Goal: Information Seeking & Learning: Learn about a topic

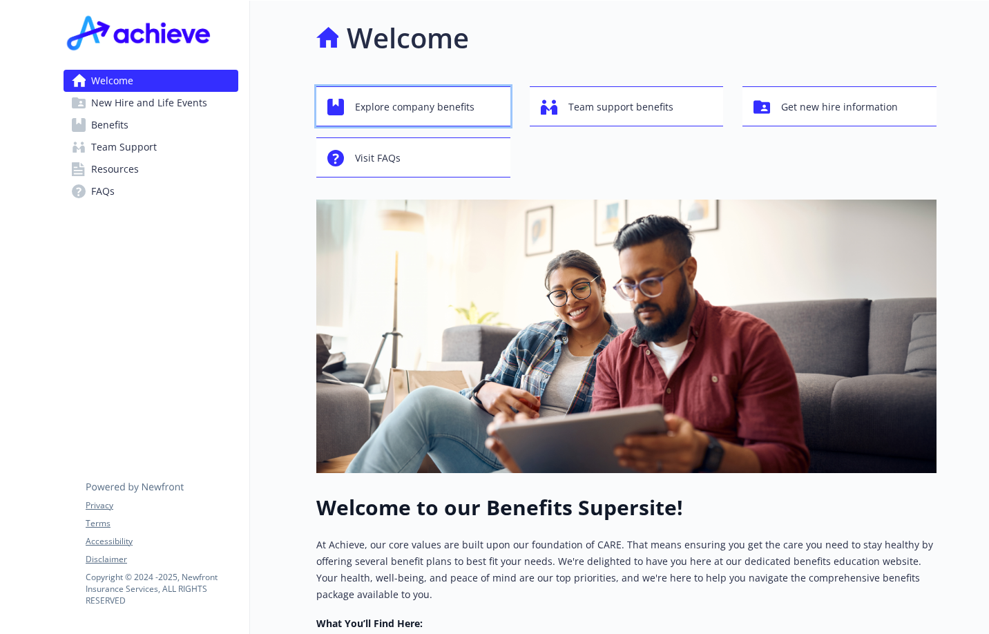
click at [444, 109] on span "Explore company benefits" at bounding box center [414, 107] width 119 height 26
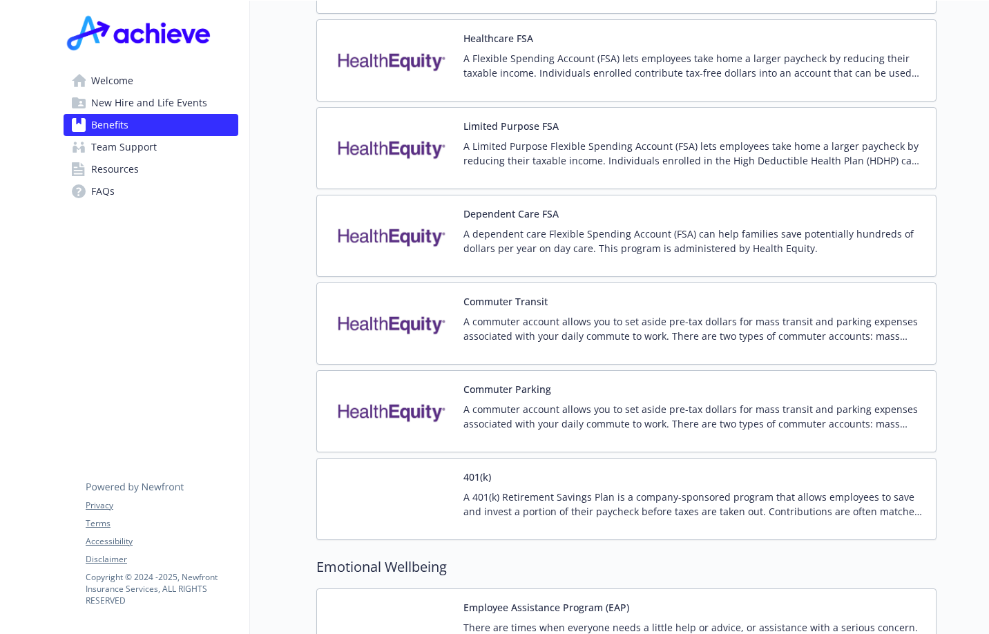
scroll to position [2279, 0]
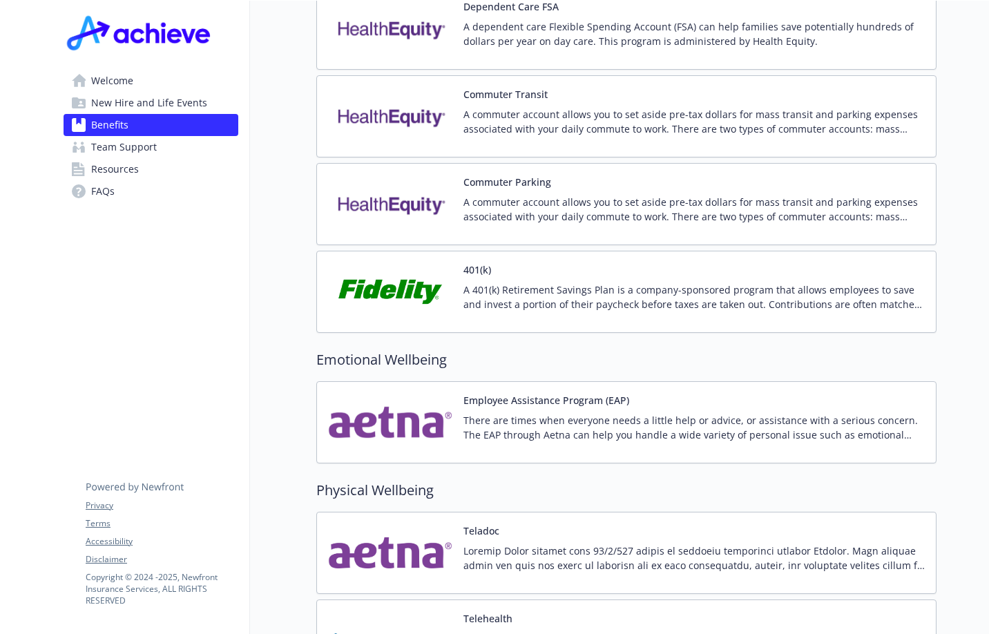
click at [416, 269] on img at bounding box center [390, 291] width 124 height 59
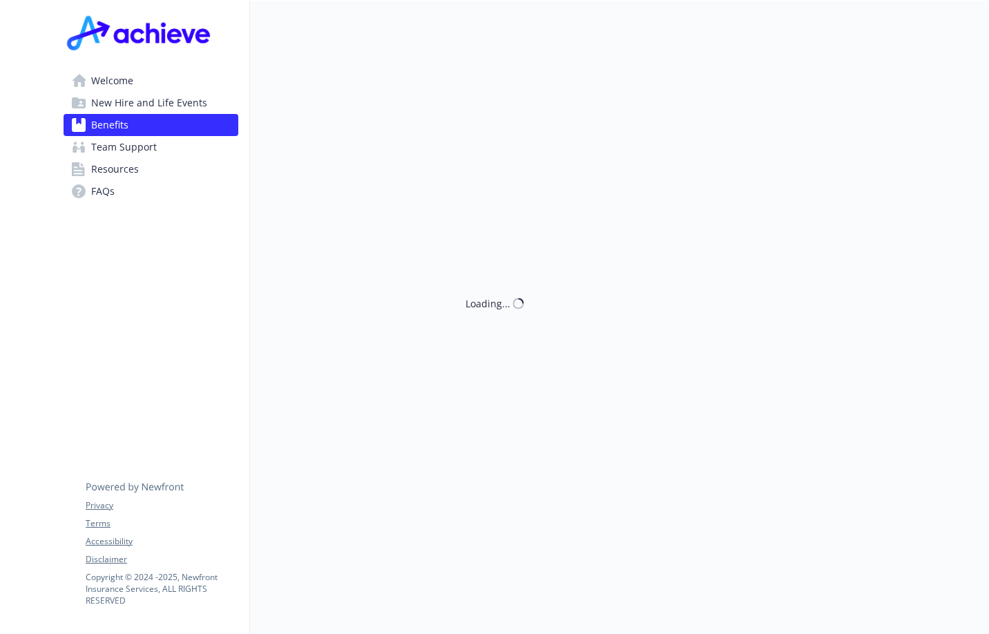
scroll to position [2279, 0]
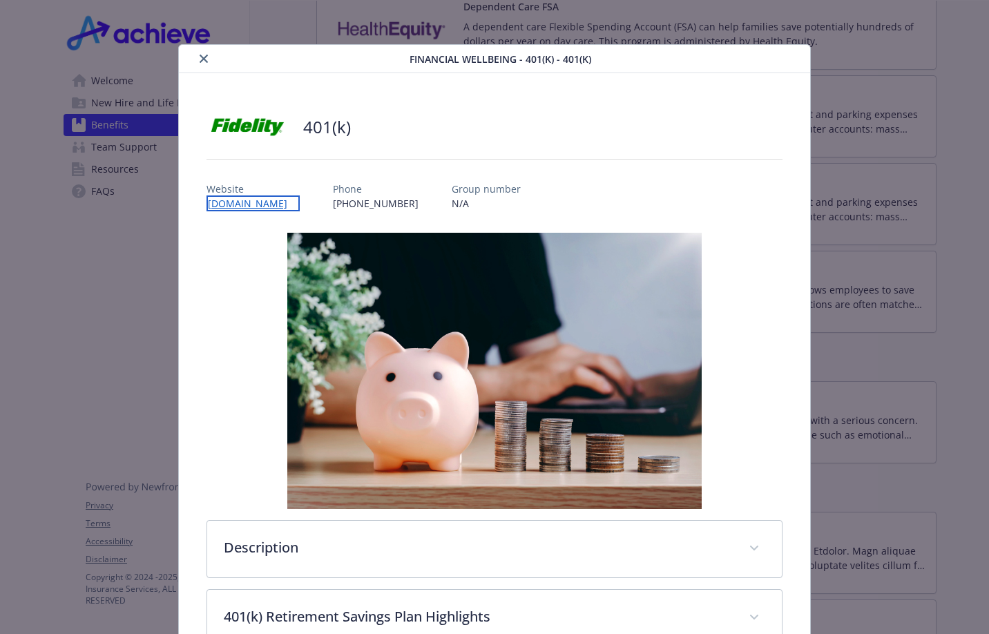
click at [277, 202] on link "[DOMAIN_NAME]" at bounding box center [252, 203] width 93 height 16
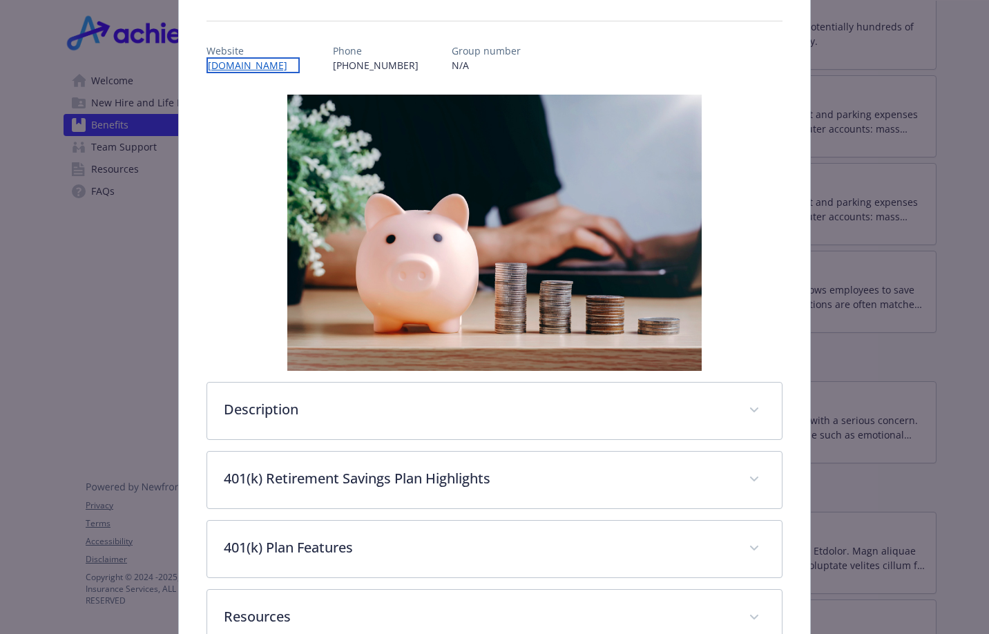
scroll to position [229, 0]
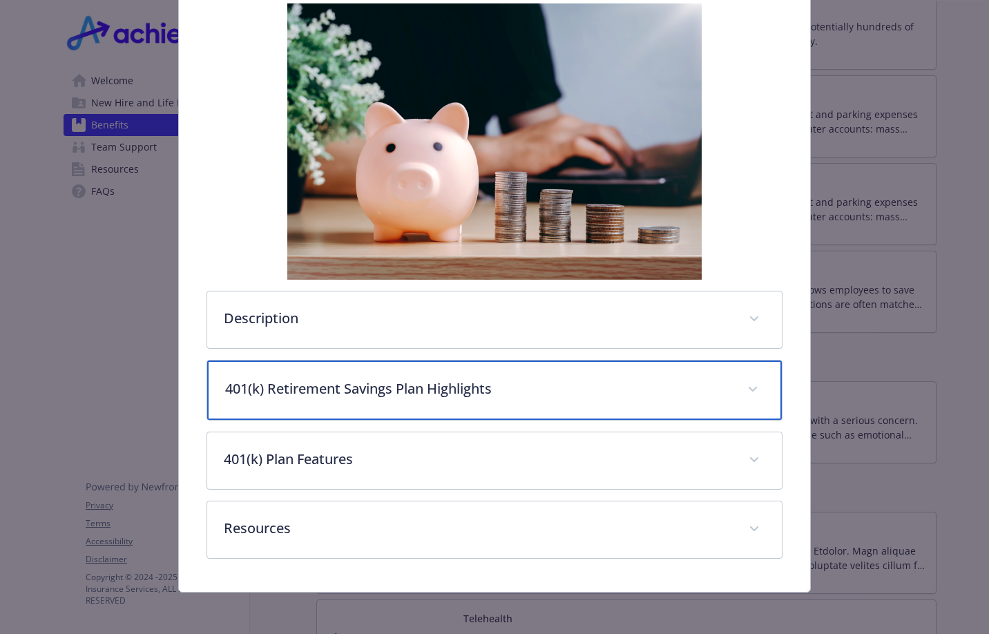
click at [749, 383] on span "details for plan Financial Wellbeing - 401(k) - 401(k)" at bounding box center [753, 389] width 22 height 22
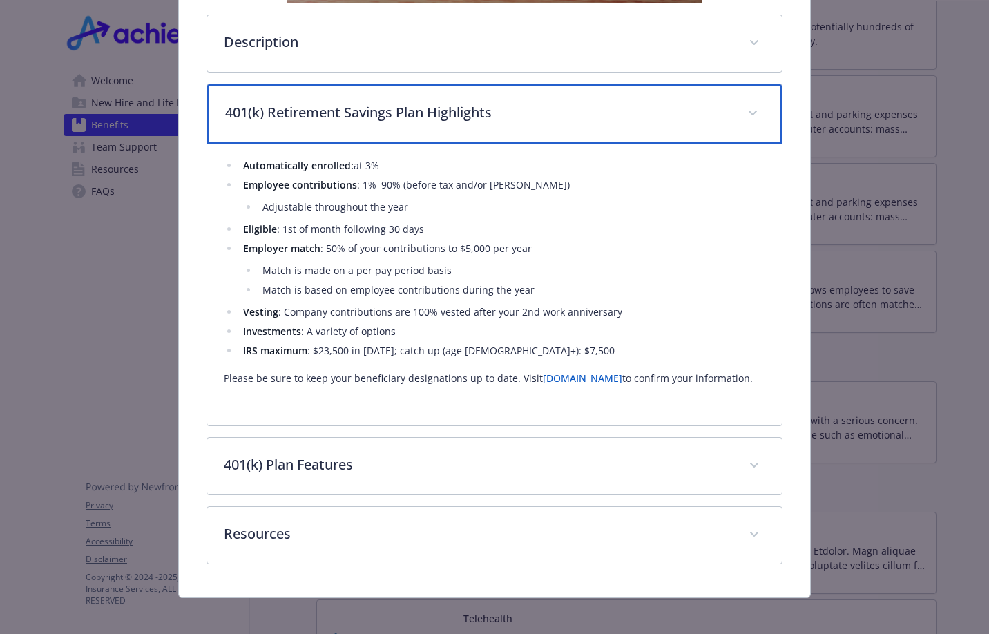
scroll to position [436, 0]
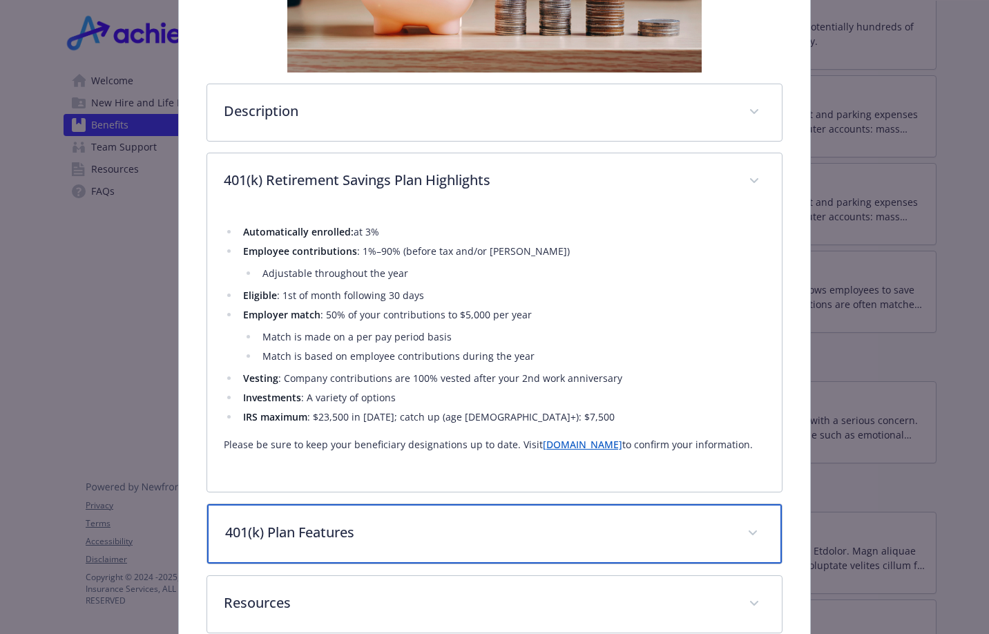
click at [327, 536] on p "401(k) Plan Features" at bounding box center [478, 532] width 506 height 21
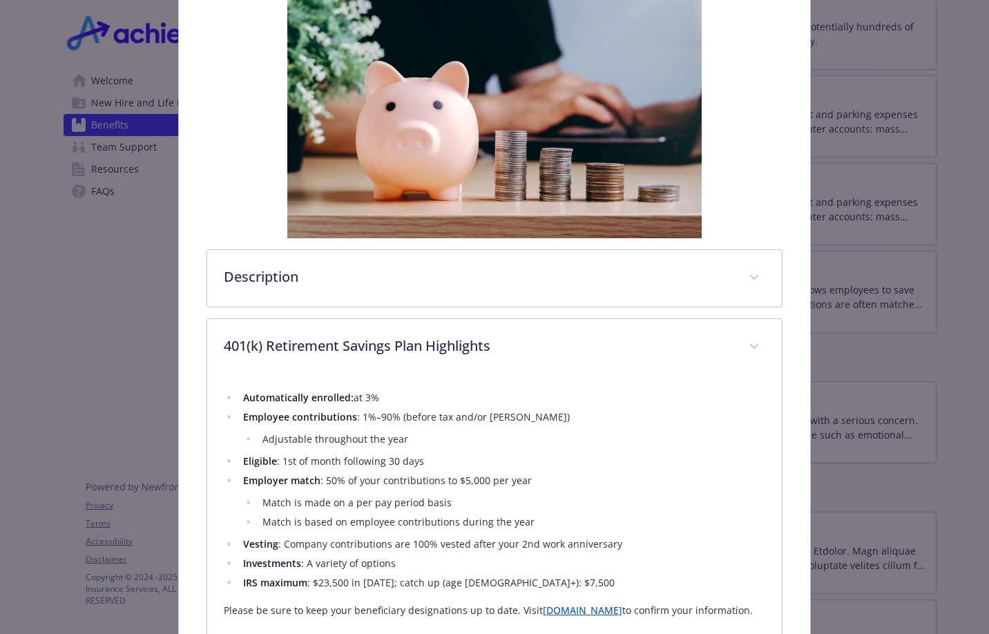
scroll to position [0, 0]
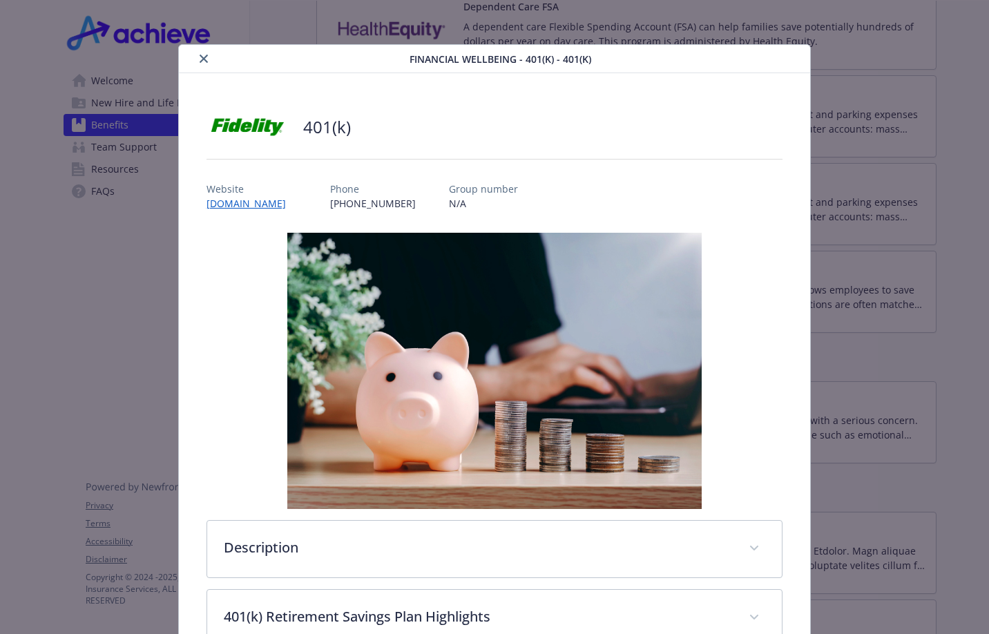
click at [206, 58] on icon "close" at bounding box center [204, 59] width 8 height 8
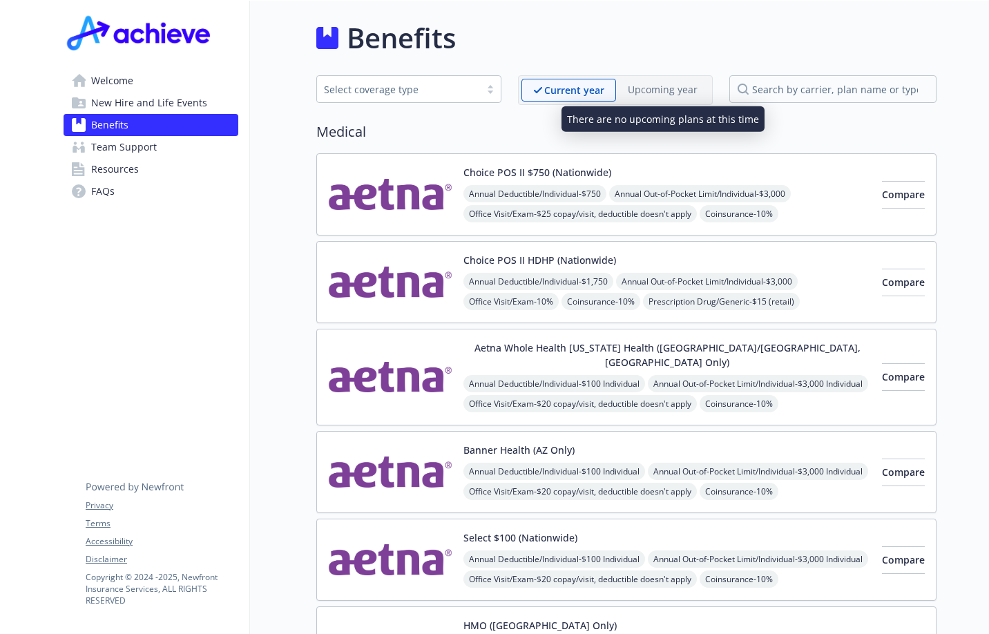
click at [640, 88] on p "Upcoming year" at bounding box center [663, 89] width 70 height 15
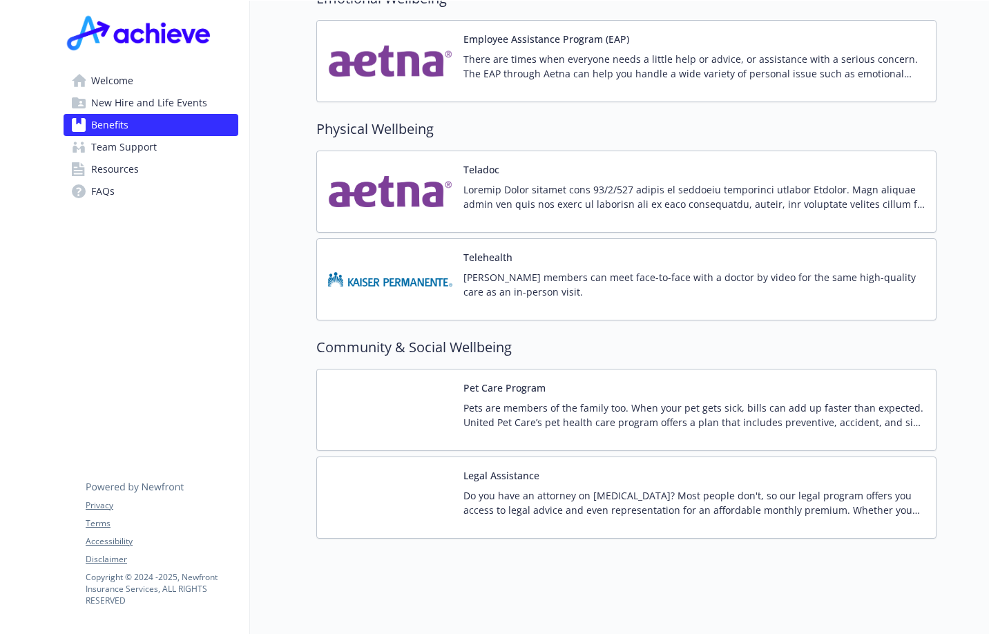
scroll to position [2571, 0]
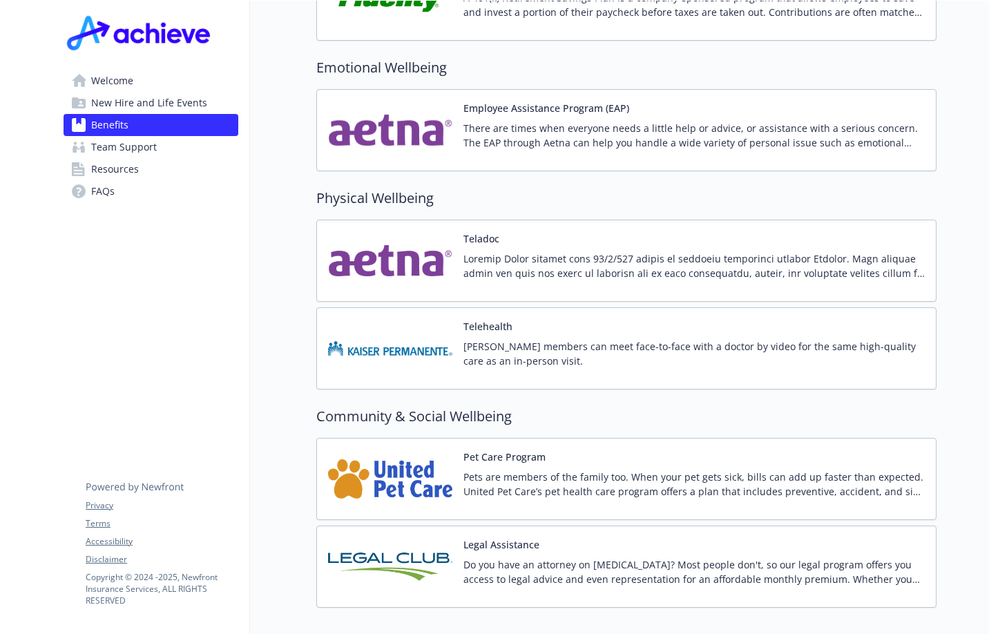
click at [175, 95] on span "New Hire and Life Events" at bounding box center [149, 103] width 116 height 22
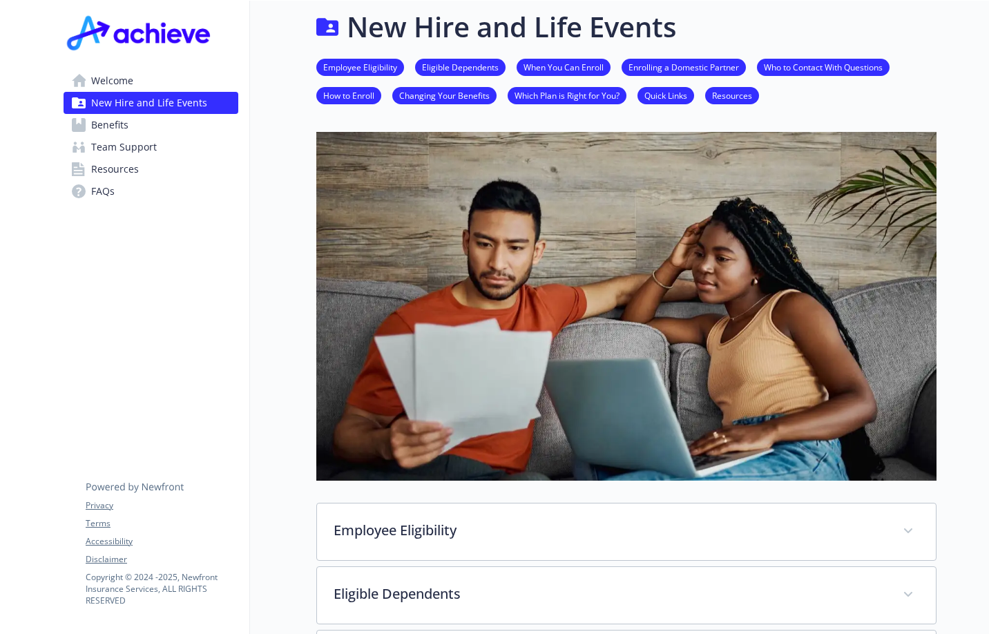
scroll to position [849, 0]
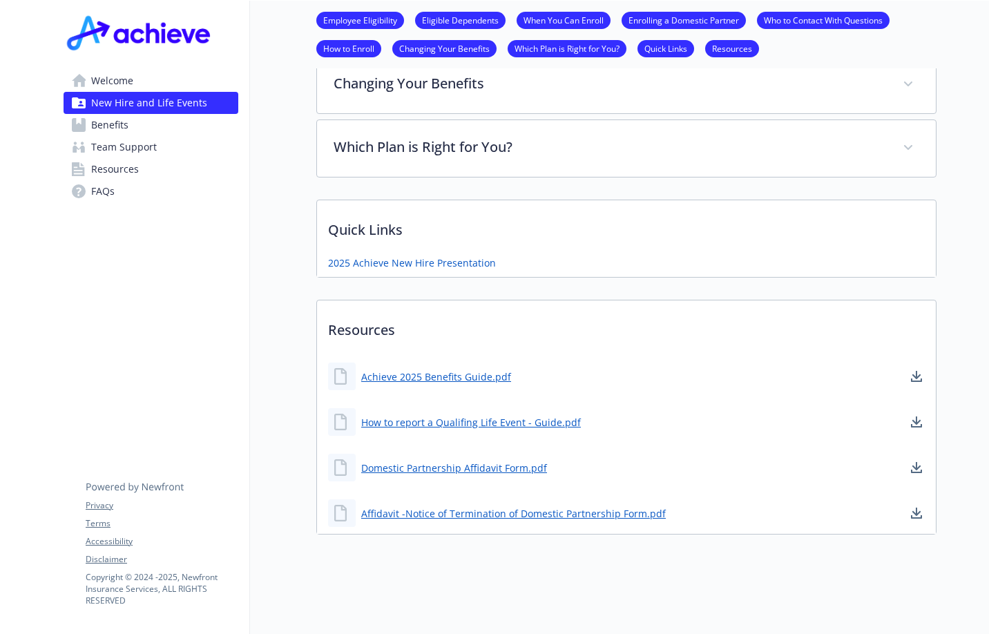
click at [126, 122] on span "Benefits" at bounding box center [109, 125] width 37 height 22
